Goal: Task Accomplishment & Management: Manage account settings

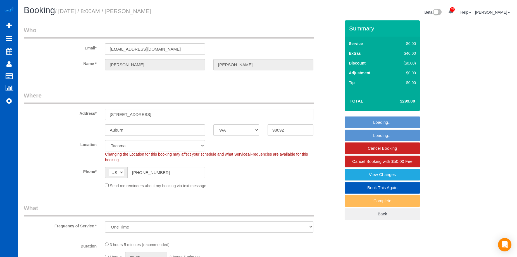
select select "WA"
select select "string:fspay-fbff474c-d7b8-4541-b73b-d923f8489dd4"
select select "number:10"
select select "object:1051"
select select "199"
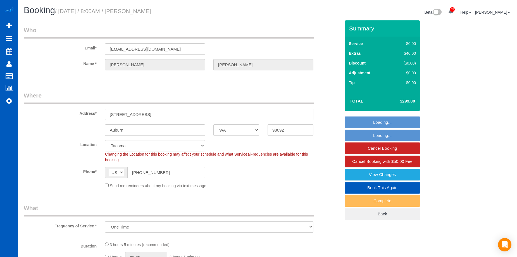
select select "2001"
select select "3"
select select "4"
select select "spot1"
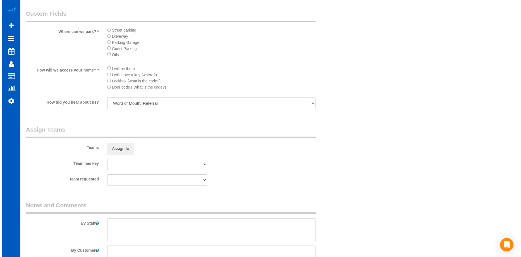
scroll to position [614, 0]
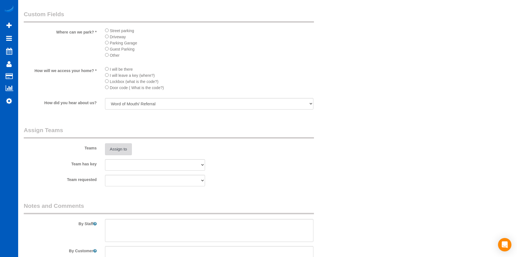
click at [122, 147] on button "Assign to" at bounding box center [118, 149] width 27 height 12
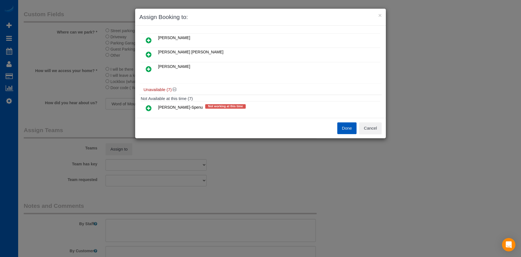
scroll to position [28, 0]
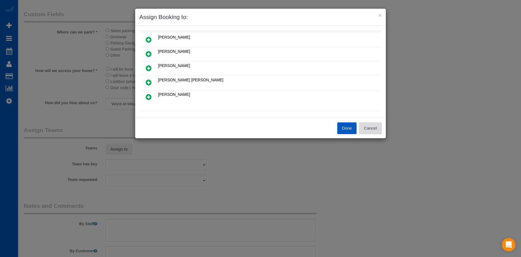
click at [371, 132] on button "Cancel" at bounding box center [370, 128] width 23 height 12
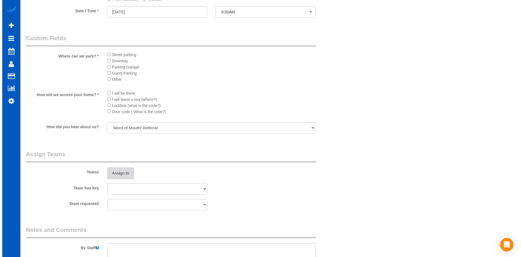
scroll to position [614, 0]
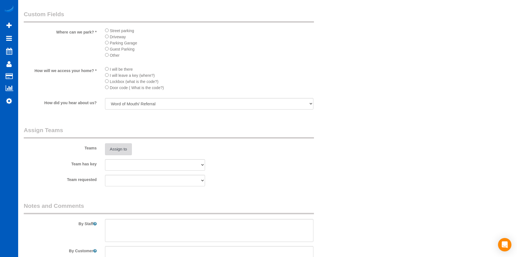
click at [115, 148] on button "Assign to" at bounding box center [118, 149] width 27 height 12
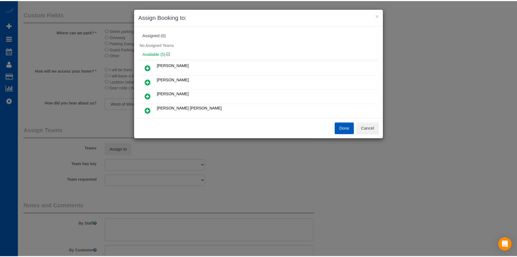
scroll to position [28, 0]
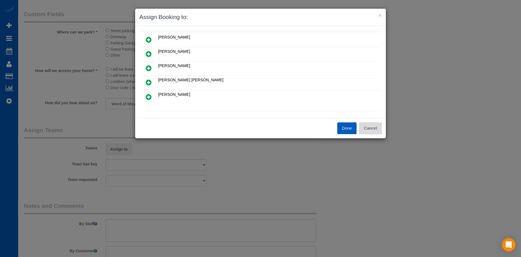
drag, startPoint x: 380, startPoint y: 133, endPoint x: 378, endPoint y: 130, distance: 3.4
click at [380, 133] on button "Cancel" at bounding box center [370, 128] width 23 height 12
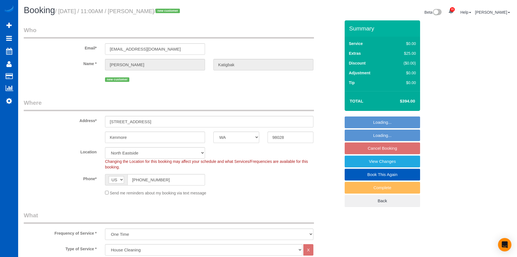
select select "WA"
select select "199"
select select "2001"
select select "4"
select select "3"
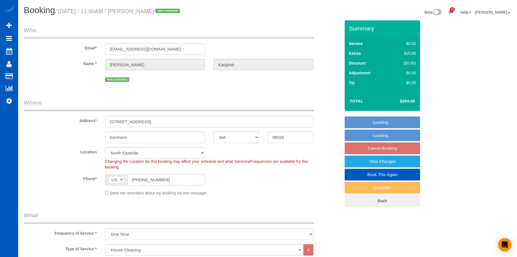
select select "object:1056"
select select "spot2"
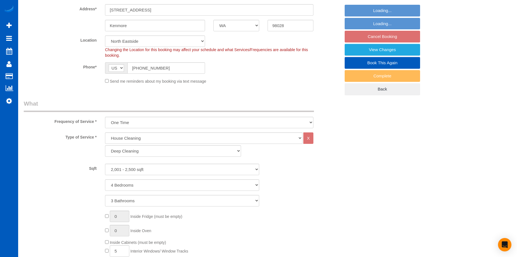
select select "2001"
select select "4"
select select "3"
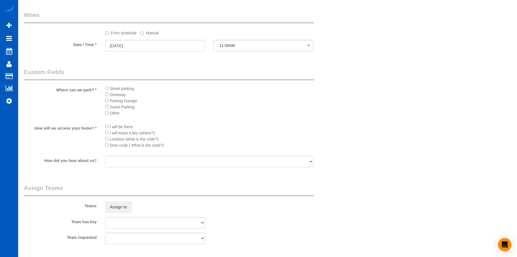
scroll to position [614, 0]
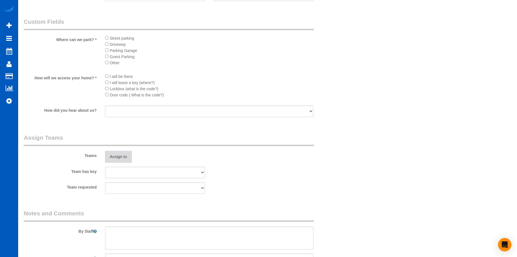
click at [125, 154] on button "Assign to" at bounding box center [118, 157] width 27 height 12
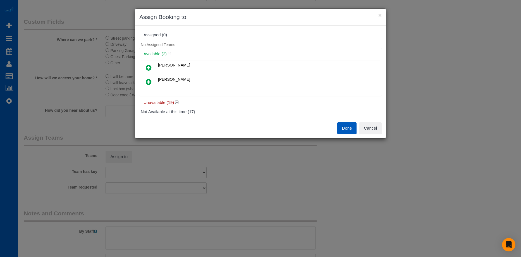
click at [151, 65] on icon at bounding box center [149, 67] width 6 height 7
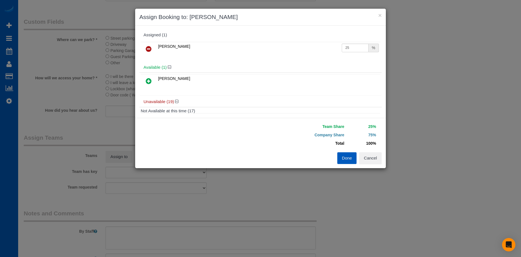
click at [150, 85] on link at bounding box center [148, 81] width 13 height 11
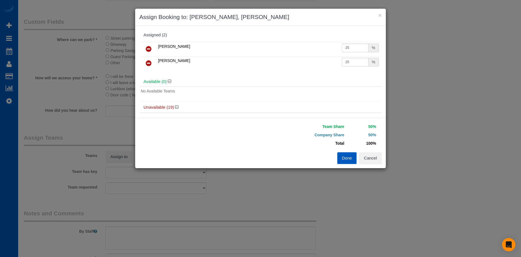
click at [342, 157] on button "Done" at bounding box center [347, 158] width 20 height 12
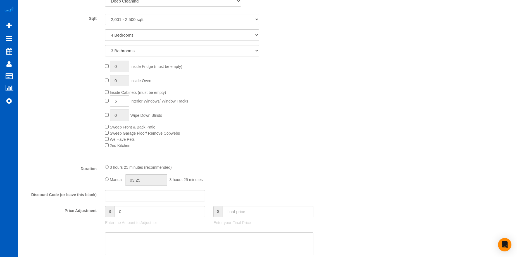
scroll to position [307, 0]
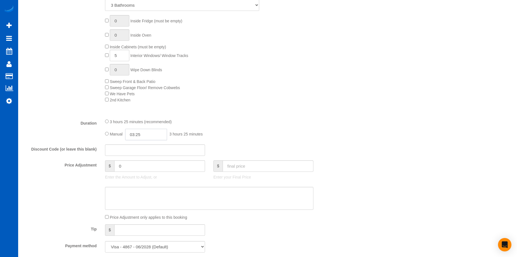
click at [153, 130] on input "03:25" at bounding box center [146, 134] width 42 height 11
type input "04:00"
click at [136, 172] on li "04:00" at bounding box center [139, 174] width 25 height 7
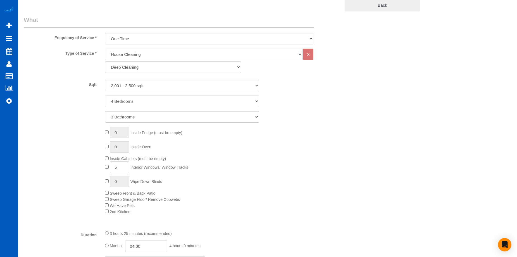
scroll to position [84, 0]
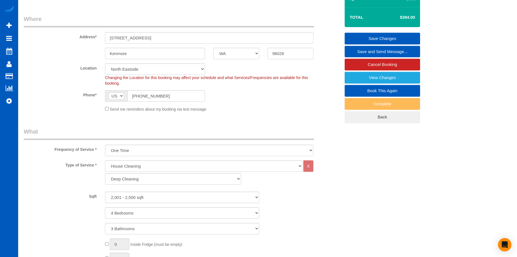
select select "spot19"
click at [358, 34] on link "Save Changes" at bounding box center [381, 39] width 75 height 12
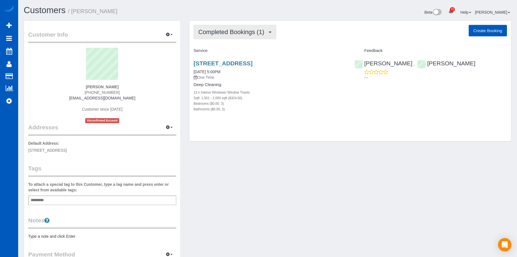
click at [251, 33] on span "Completed Bookings (1)" at bounding box center [232, 31] width 69 height 7
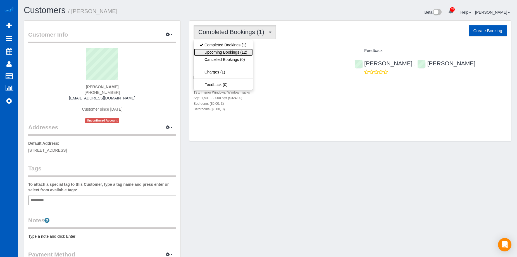
click at [243, 54] on link "Upcoming Bookings (12)" at bounding box center [223, 52] width 59 height 7
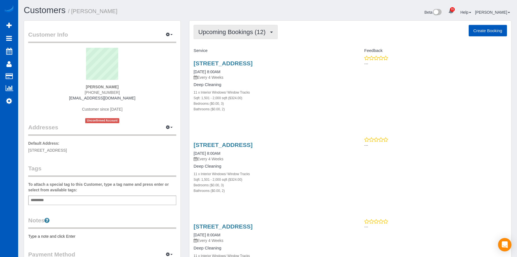
click at [257, 28] on button "Upcoming Bookings (12)" at bounding box center [235, 32] width 84 height 14
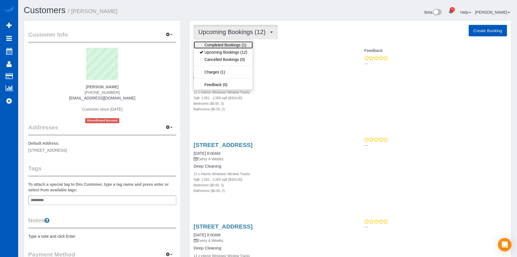
click at [245, 44] on link "Completed Bookings (1)" at bounding box center [223, 44] width 59 height 7
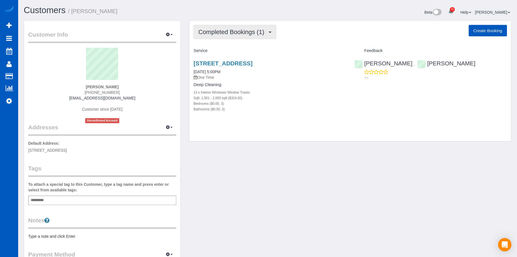
click at [233, 30] on span "Completed Bookings (1)" at bounding box center [232, 31] width 69 height 7
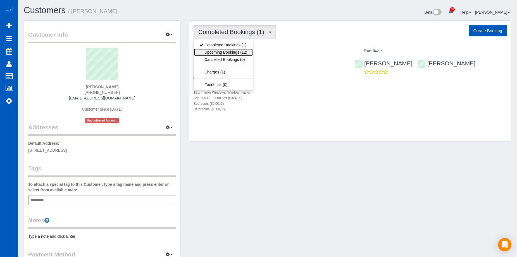
click at [231, 51] on link "Upcoming Bookings (12)" at bounding box center [223, 52] width 59 height 7
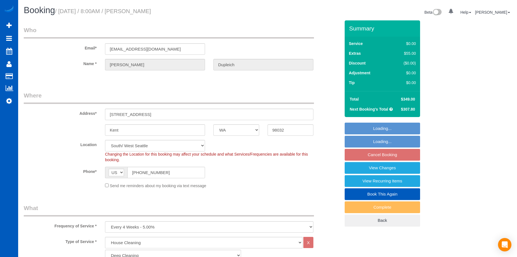
select select "WA"
select select "199"
select select "object:1056"
select select "1501"
select select "3"
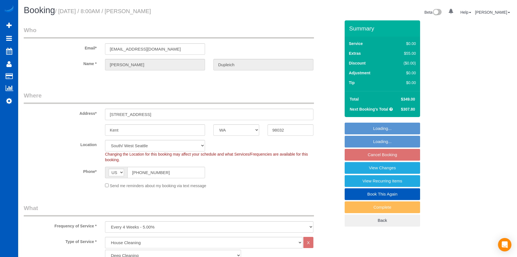
select select "2"
select select "spot1"
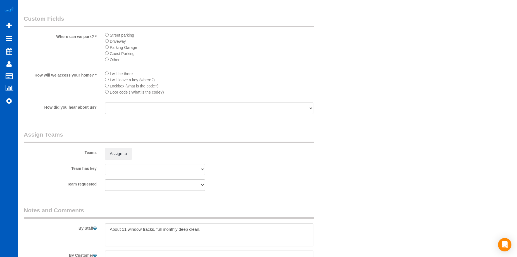
scroll to position [670, 0]
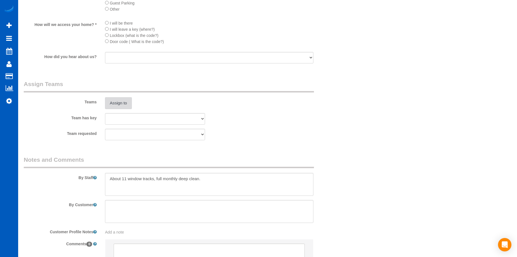
click at [126, 104] on button "Assign to" at bounding box center [118, 103] width 27 height 12
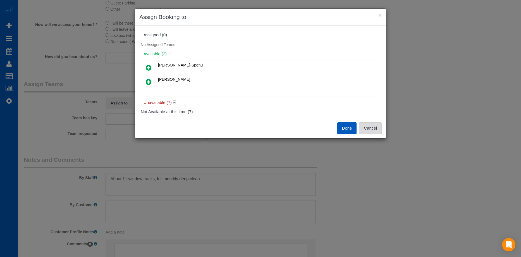
click at [371, 126] on button "Cancel" at bounding box center [370, 128] width 23 height 12
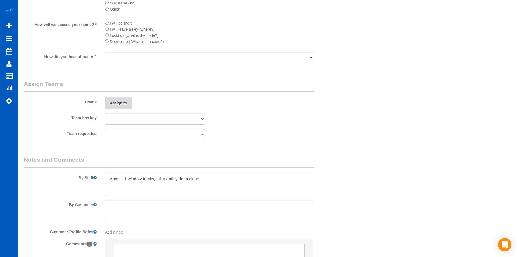
click at [124, 104] on button "Assign to" at bounding box center [118, 103] width 27 height 12
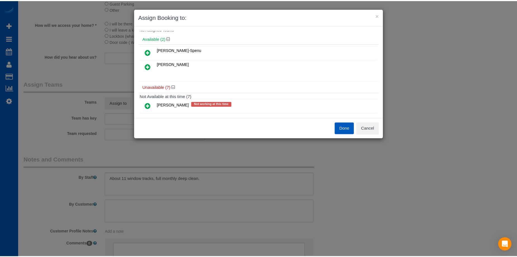
scroll to position [0, 0]
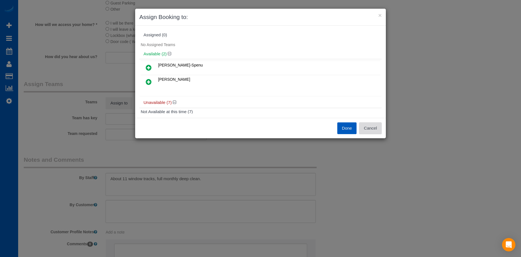
click at [377, 129] on button "Cancel" at bounding box center [370, 128] width 23 height 12
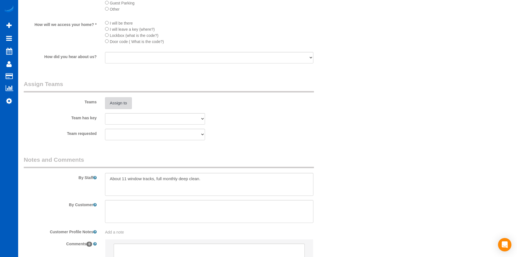
click at [129, 105] on button "Assign to" at bounding box center [118, 103] width 27 height 12
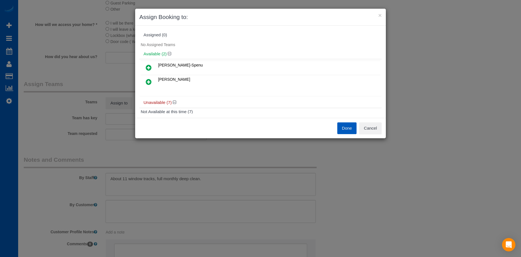
click at [151, 66] on icon at bounding box center [149, 67] width 6 height 7
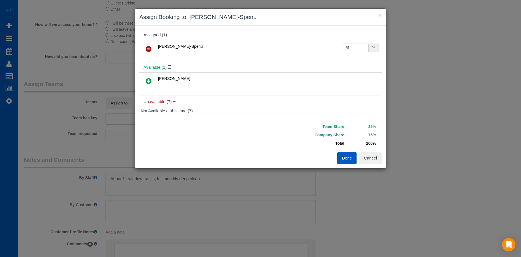
click at [149, 81] on icon at bounding box center [149, 81] width 6 height 7
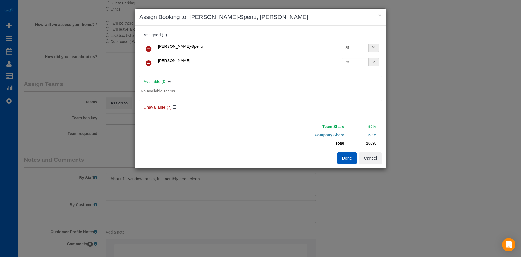
click at [343, 159] on button "Done" at bounding box center [347, 158] width 20 height 12
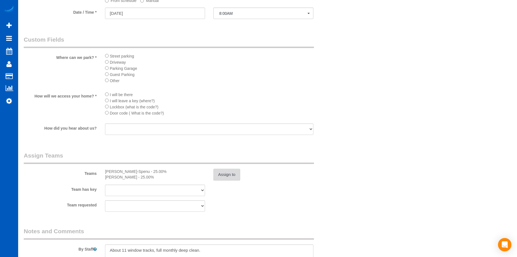
scroll to position [642, 0]
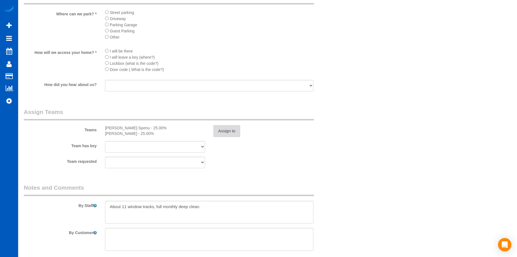
click at [225, 129] on button "Assign to" at bounding box center [226, 131] width 27 height 12
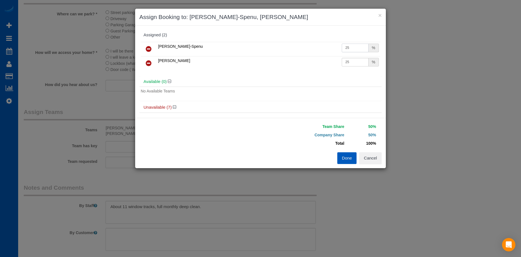
click at [347, 46] on input "25" at bounding box center [355, 48] width 27 height 9
drag, startPoint x: 357, startPoint y: 45, endPoint x: 327, endPoint y: 47, distance: 30.2
click at [327, 47] on tr "Iryna Kuzmenko-Spenu 25 %" at bounding box center [260, 49] width 239 height 14
click at [355, 64] on input "25" at bounding box center [355, 62] width 27 height 9
drag, startPoint x: 350, startPoint y: 46, endPoint x: 326, endPoint y: 48, distance: 24.4
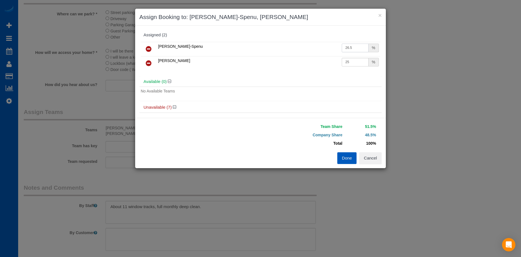
click at [326, 48] on tr "Iryna Kuzmenko-Spenu 26.5 %" at bounding box center [260, 49] width 239 height 14
type input "27"
click at [349, 61] on input "25" at bounding box center [355, 62] width 27 height 9
drag, startPoint x: 352, startPoint y: 61, endPoint x: 333, endPoint y: 62, distance: 19.5
click at [333, 62] on tr "Olena Datsyk 25 %" at bounding box center [260, 63] width 239 height 14
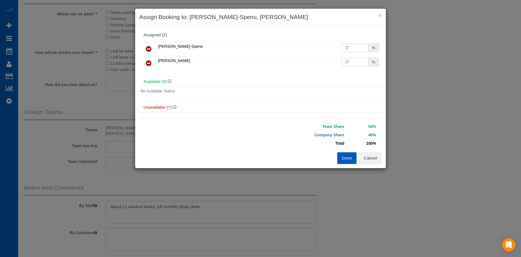
type input "27"
click at [345, 155] on button "Done" at bounding box center [347, 158] width 20 height 12
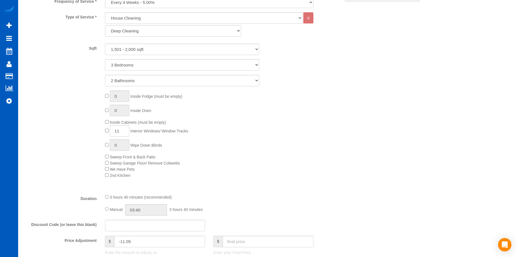
scroll to position [279, 0]
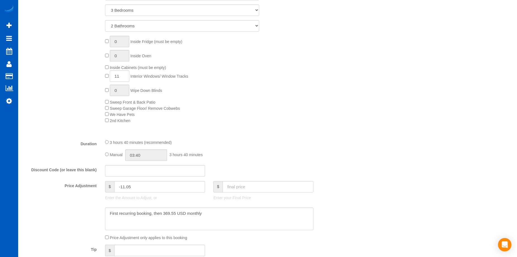
click at [108, 156] on div "Manual 03:40 3 hours 40 minutes" at bounding box center [209, 154] width 208 height 11
click at [146, 153] on input "03:40" at bounding box center [146, 154] width 42 height 11
type input "04:00"
click at [135, 192] on li "04:00" at bounding box center [139, 194] width 25 height 7
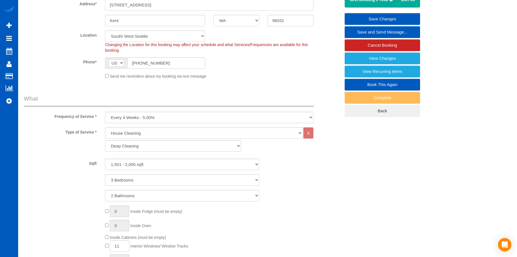
select select "spot17"
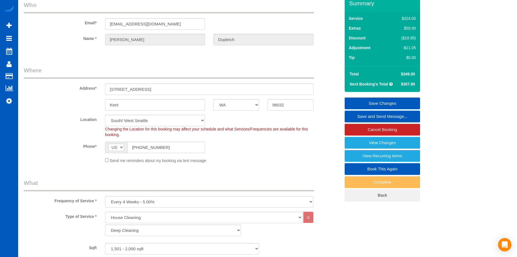
scroll to position [0, 0]
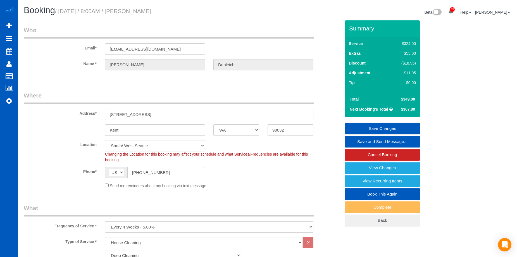
click at [380, 129] on link "Save Changes" at bounding box center [381, 129] width 75 height 12
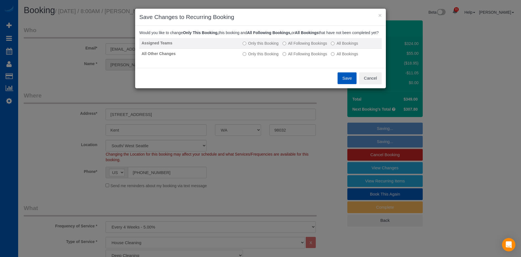
click at [301, 49] on td "Only this Booking All Following Bookings All Bookings" at bounding box center [310, 43] width 141 height 11
click at [299, 46] on label "All Following Bookings" at bounding box center [304, 43] width 45 height 6
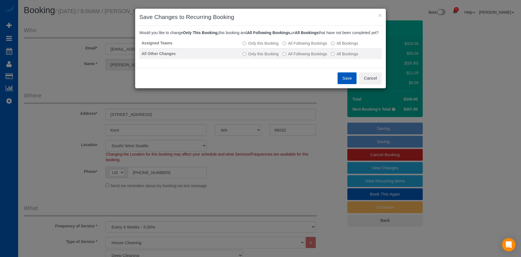
click at [297, 57] on label "All Following Bookings" at bounding box center [304, 54] width 45 height 6
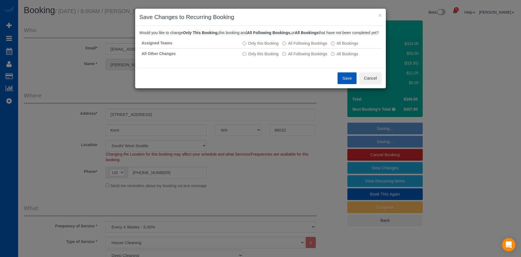
click at [344, 82] on button "Save" at bounding box center [346, 78] width 19 height 12
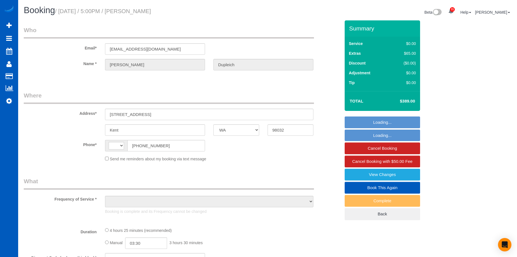
select select "WA"
select select "199"
select select "1501"
select select "3"
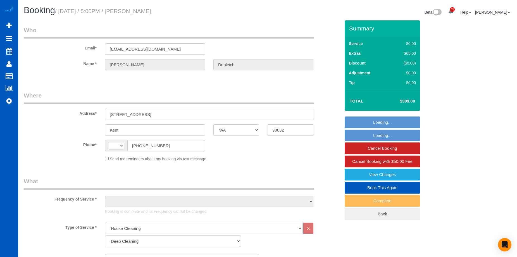
select select "string:[GEOGRAPHIC_DATA]"
select select "object:1063"
select select "spot1"
select select "number:8"
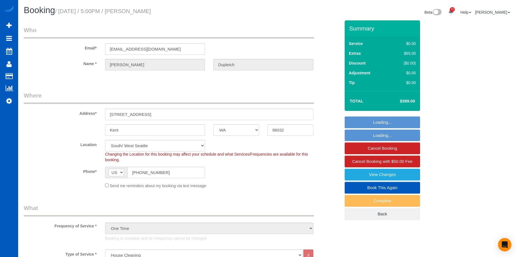
select select "object:1075"
select select "1501"
select select "3"
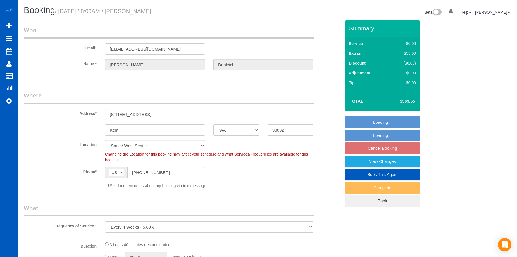
select select "WA"
select select "199"
select select "1501"
select select "3"
select select "2"
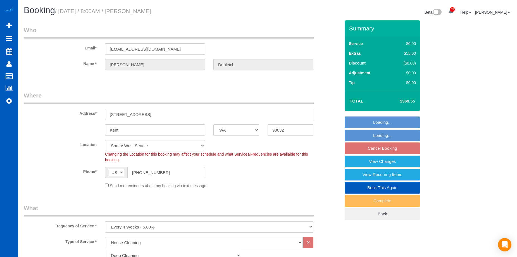
select select "spot1"
select select "object:1189"
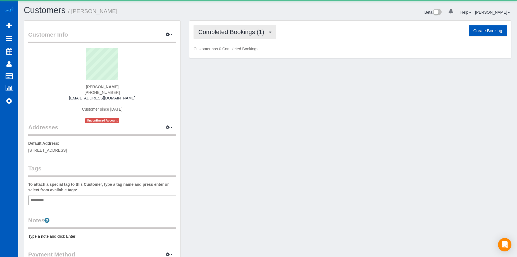
click at [258, 31] on span "Completed Bookings (1)" at bounding box center [232, 31] width 69 height 7
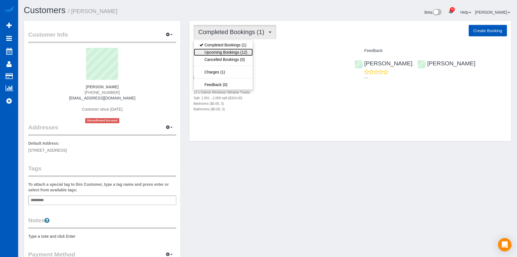
click at [241, 52] on link "Upcoming Bookings (12)" at bounding box center [223, 52] width 59 height 7
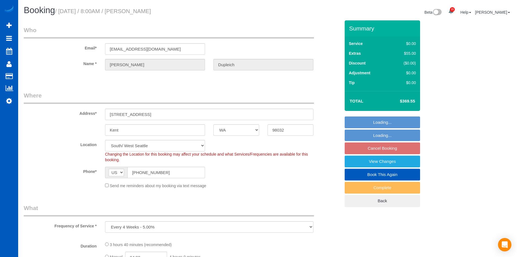
select select "WA"
select select "spot1"
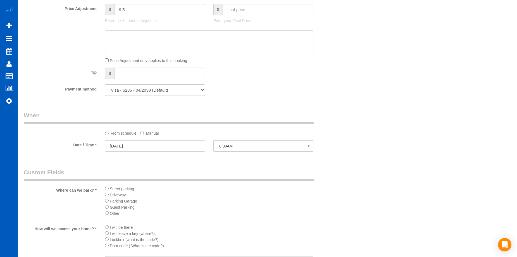
select select "199"
select select "1501"
select select "3"
select select "2"
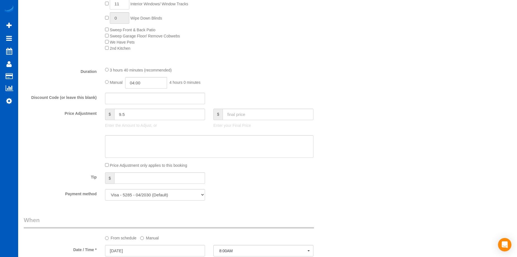
select select "1501"
select select "3"
select select "2"
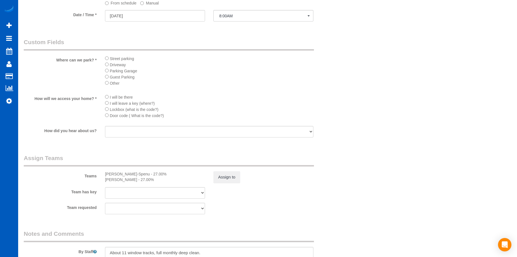
scroll to position [709, 0]
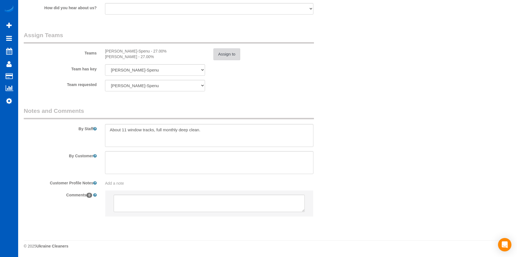
click at [228, 54] on button "Assign to" at bounding box center [226, 54] width 27 height 12
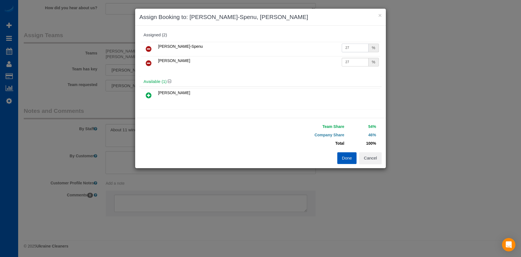
click at [351, 46] on input "27" at bounding box center [355, 48] width 27 height 9
drag, startPoint x: 351, startPoint y: 46, endPoint x: 284, endPoint y: 47, distance: 67.8
click at [283, 47] on tr "Iryna Kuzmenko-Spenu 27 %" at bounding box center [260, 49] width 239 height 14
type input "25"
drag, startPoint x: 349, startPoint y: 61, endPoint x: 356, endPoint y: 58, distance: 7.2
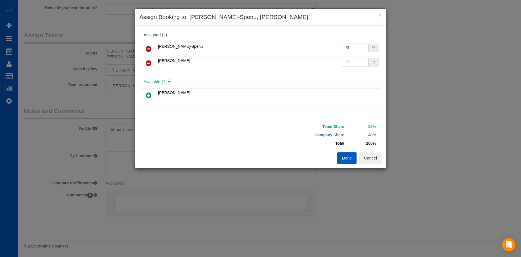
click at [349, 61] on input "27" at bounding box center [355, 62] width 27 height 9
drag, startPoint x: 356, startPoint y: 58, endPoint x: 293, endPoint y: 60, distance: 62.2
click at [293, 60] on tr "Olena Datsyk 27 %" at bounding box center [260, 63] width 239 height 14
type input "25"
click at [343, 160] on button "Done" at bounding box center [347, 158] width 20 height 12
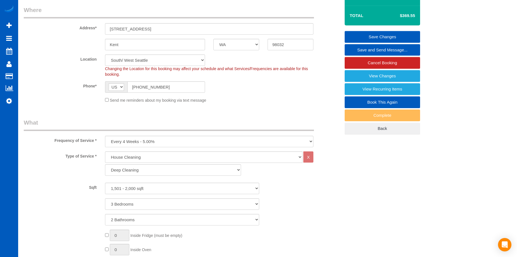
scroll to position [11, 0]
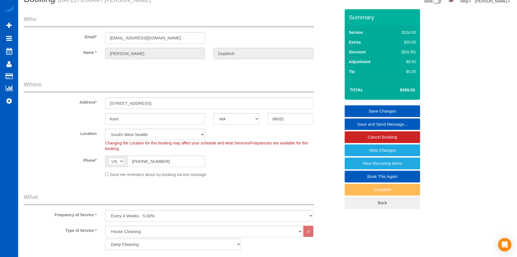
click at [365, 110] on link "Save Changes" at bounding box center [381, 111] width 75 height 12
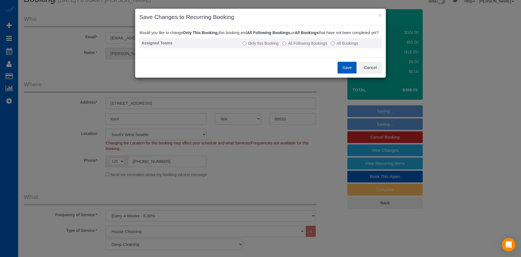
click at [287, 46] on label "All Following Bookings" at bounding box center [304, 43] width 45 height 6
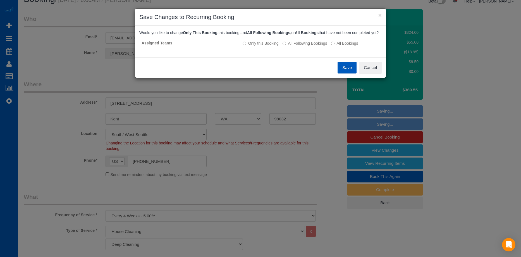
click at [352, 73] on button "Save" at bounding box center [346, 68] width 19 height 12
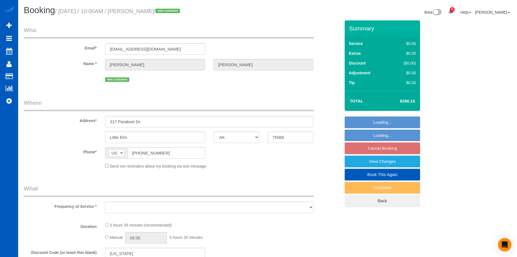
select select "[GEOGRAPHIC_DATA]"
select select "199"
select select "1501"
select select "3"
select select "2"
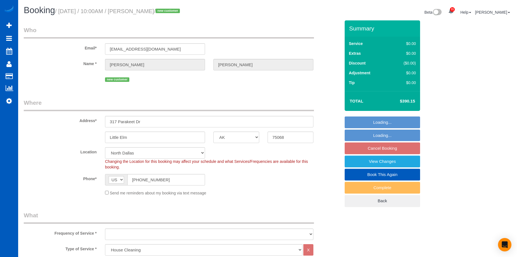
select select "object:1047"
select select "string:fspay-029c91b9-b72f-499d-ab07-2710a04dc7af"
select select "object:1073"
select select "spot1"
select select "1501"
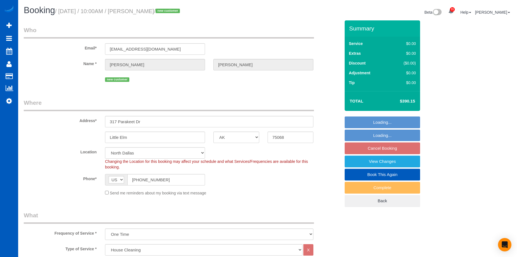
select select "3"
select select "2"
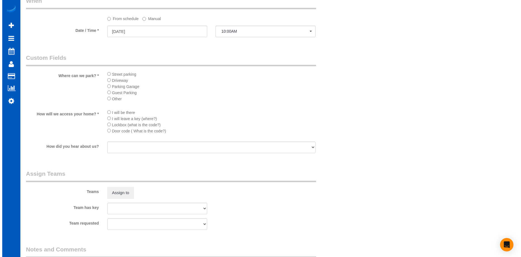
scroll to position [642, 0]
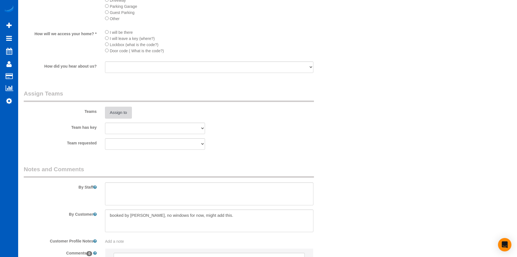
click at [124, 109] on button "Assign to" at bounding box center [118, 113] width 27 height 12
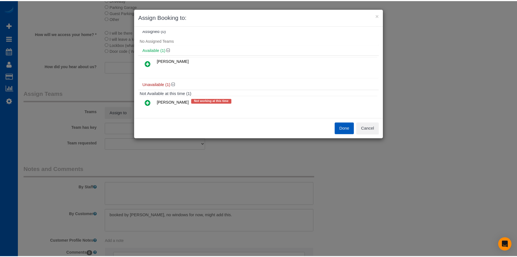
scroll to position [0, 0]
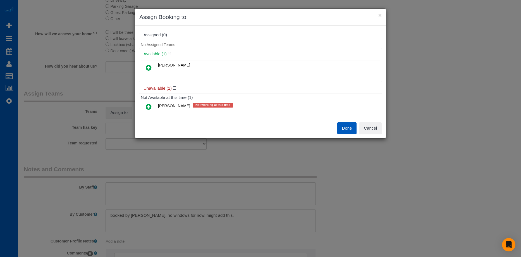
drag, startPoint x: 148, startPoint y: 66, endPoint x: 159, endPoint y: 63, distance: 10.4
click at [148, 66] on icon at bounding box center [149, 67] width 6 height 7
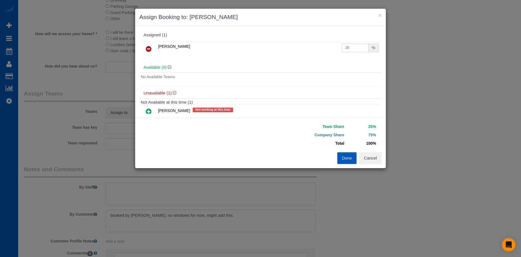
click at [352, 43] on td "25 %" at bounding box center [360, 49] width 40 height 14
click at [347, 46] on input "25" at bounding box center [355, 48] width 27 height 9
drag, startPoint x: 355, startPoint y: 46, endPoint x: 299, endPoint y: 45, distance: 55.8
click at [299, 45] on tr "Anna Vakarchuk 25 %" at bounding box center [260, 49] width 239 height 14
type input "50"
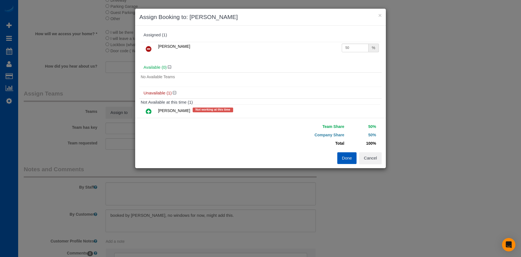
click at [345, 157] on button "Done" at bounding box center [347, 158] width 20 height 12
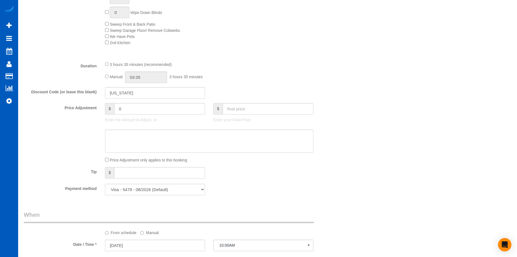
scroll to position [363, 0]
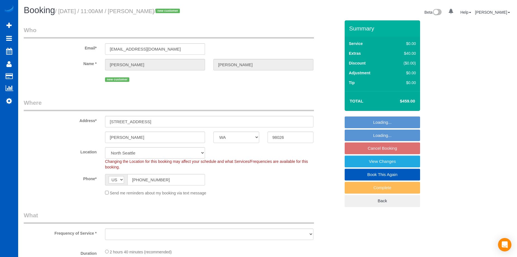
select select "WA"
select select "object:912"
select select "spot2"
select select "number:8"
select select "199"
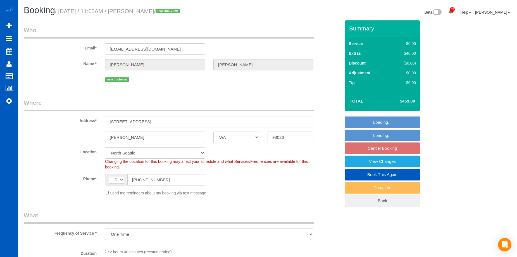
select select "2501"
select select "3"
select select "2501"
select select "3"
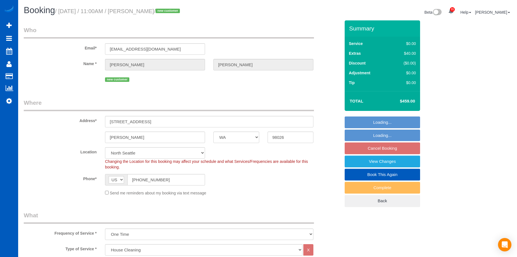
select select "3"
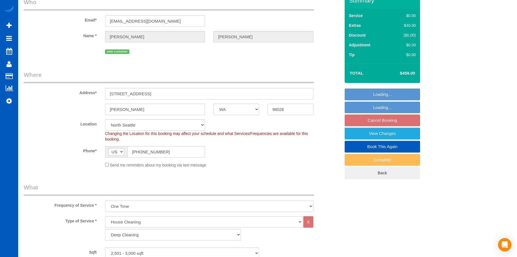
select select "object:1261"
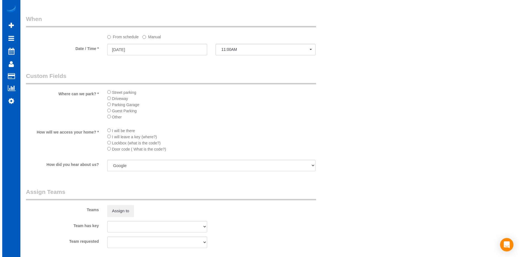
scroll to position [586, 0]
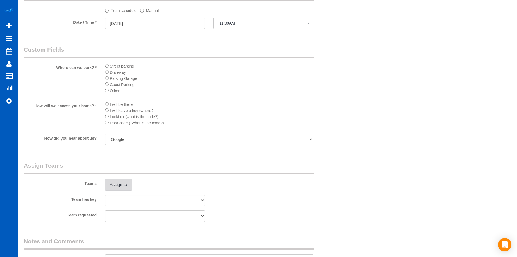
click at [116, 182] on button "Assign to" at bounding box center [118, 185] width 27 height 12
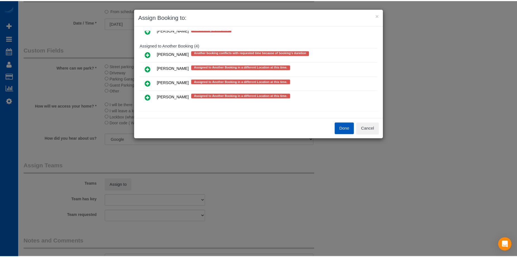
scroll to position [313, 0]
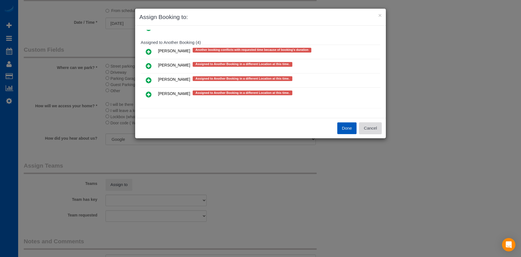
click at [375, 129] on button "Cancel" at bounding box center [370, 128] width 23 height 12
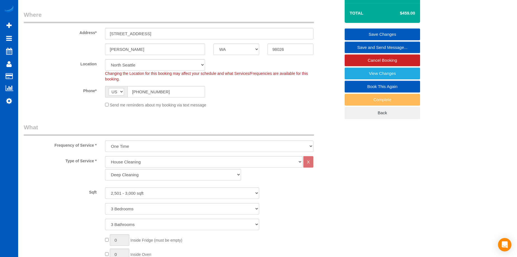
scroll to position [84, 0]
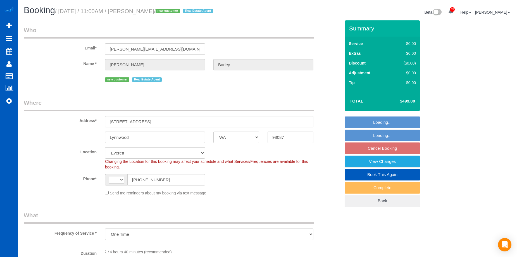
select select "WA"
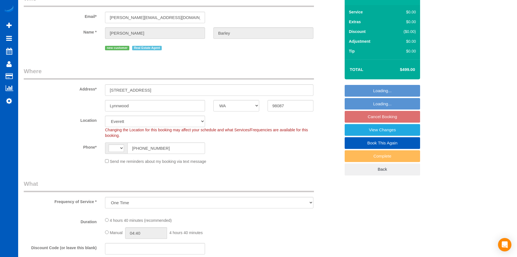
select select "object:660"
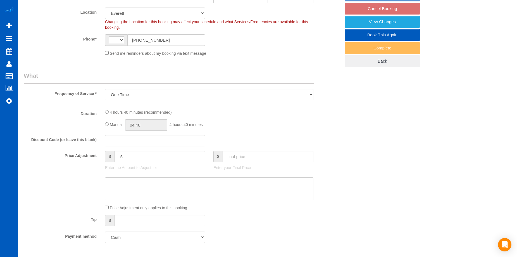
select select "string:[GEOGRAPHIC_DATA]"
select select "spot2"
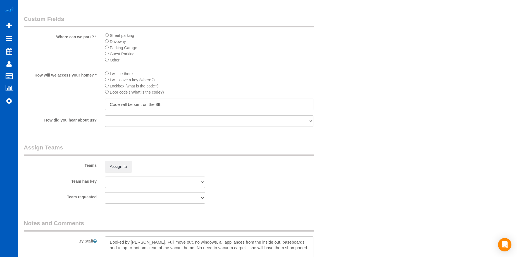
select select "199"
select select "2001"
select select "5"
select select "3"
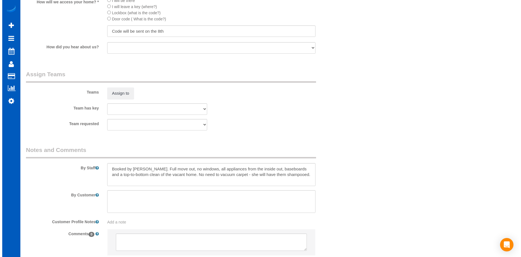
scroll to position [629, 0]
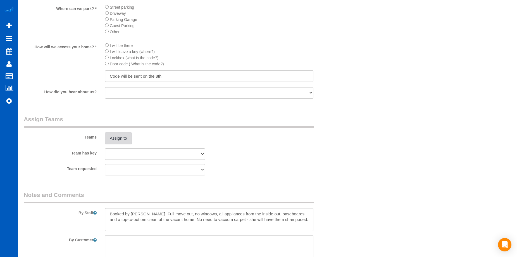
click at [113, 135] on button "Assign to" at bounding box center [118, 138] width 27 height 12
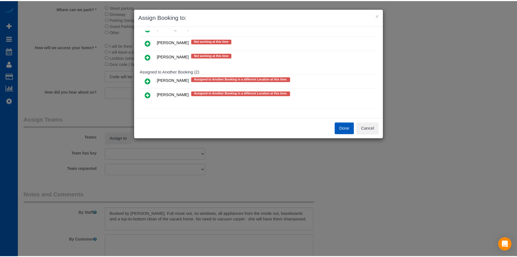
scroll to position [284, 0]
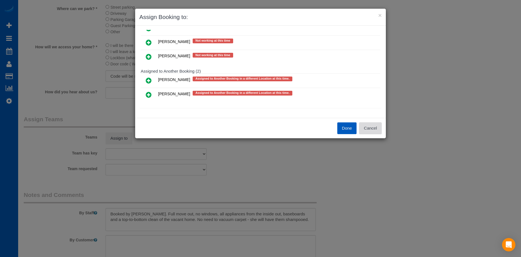
click at [376, 125] on button "Cancel" at bounding box center [370, 128] width 23 height 12
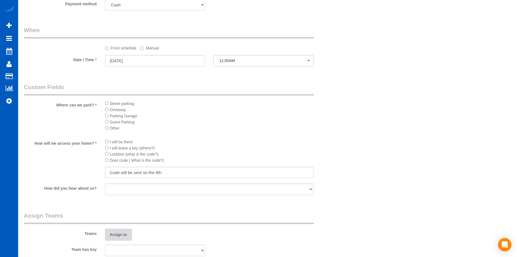
scroll to position [489, 0]
